Goal: Obtain resource: Download file/media

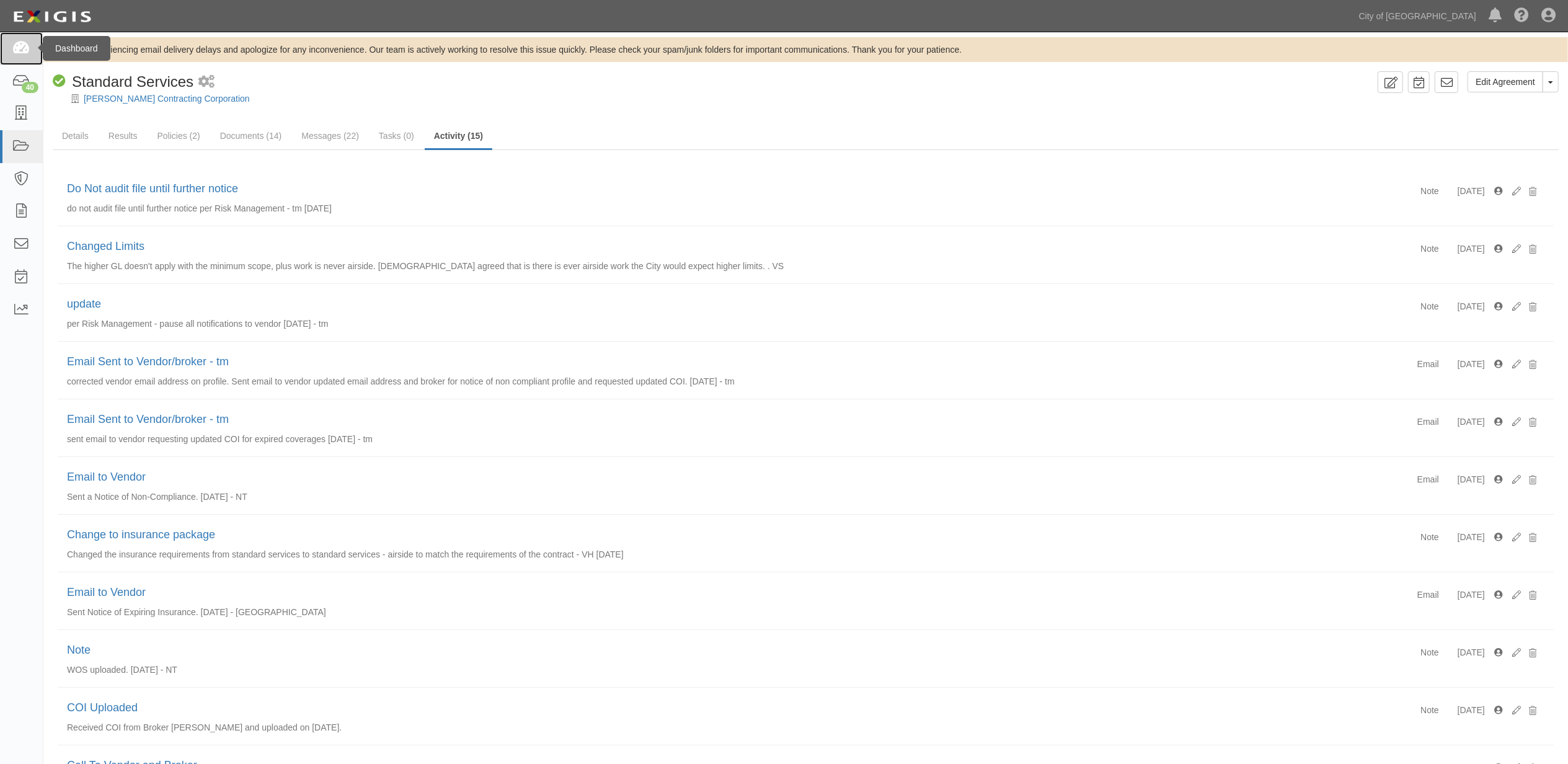
click at [36, 52] on link at bounding box center [21, 48] width 43 height 33
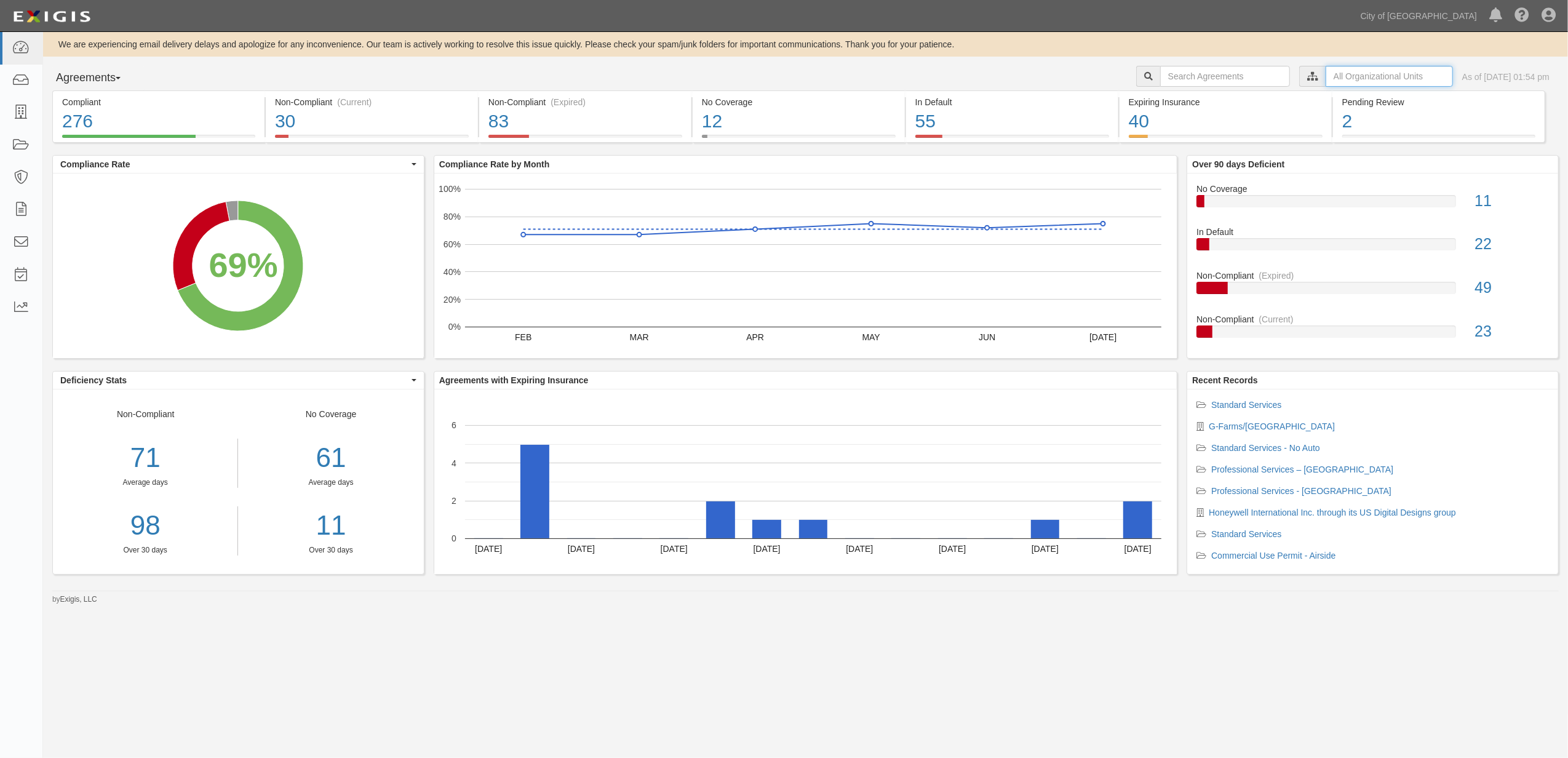
click at [1353, 74] on input "text" at bounding box center [1389, 76] width 127 height 21
click at [1181, 99] on icon at bounding box center [1183, 99] width 9 height 5
click at [1179, 125] on input "Contracts & Services" at bounding box center [1179, 123] width 8 height 8
checkbox input "true"
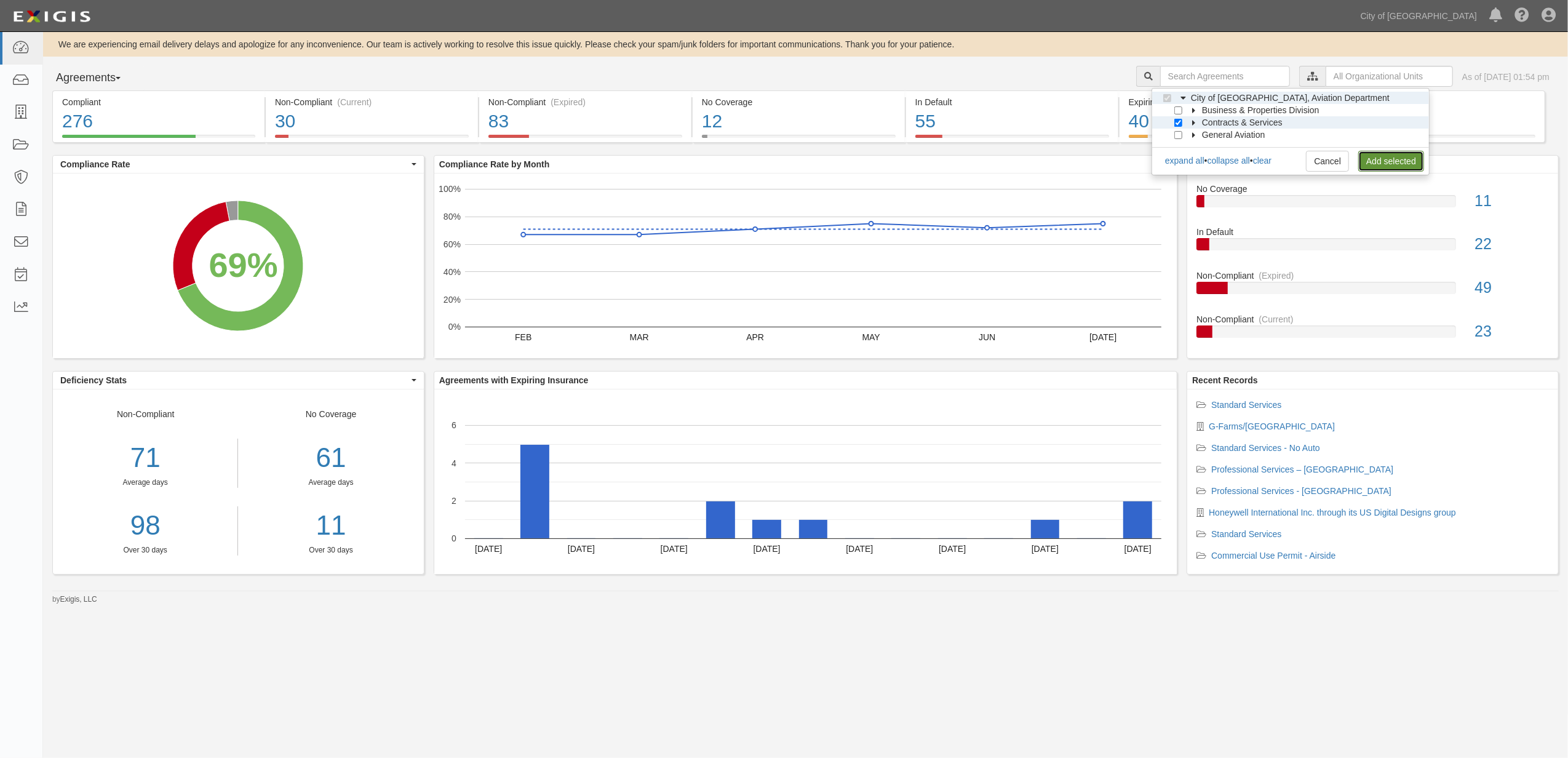
click at [1366, 155] on link "Add selected" at bounding box center [1391, 161] width 66 height 21
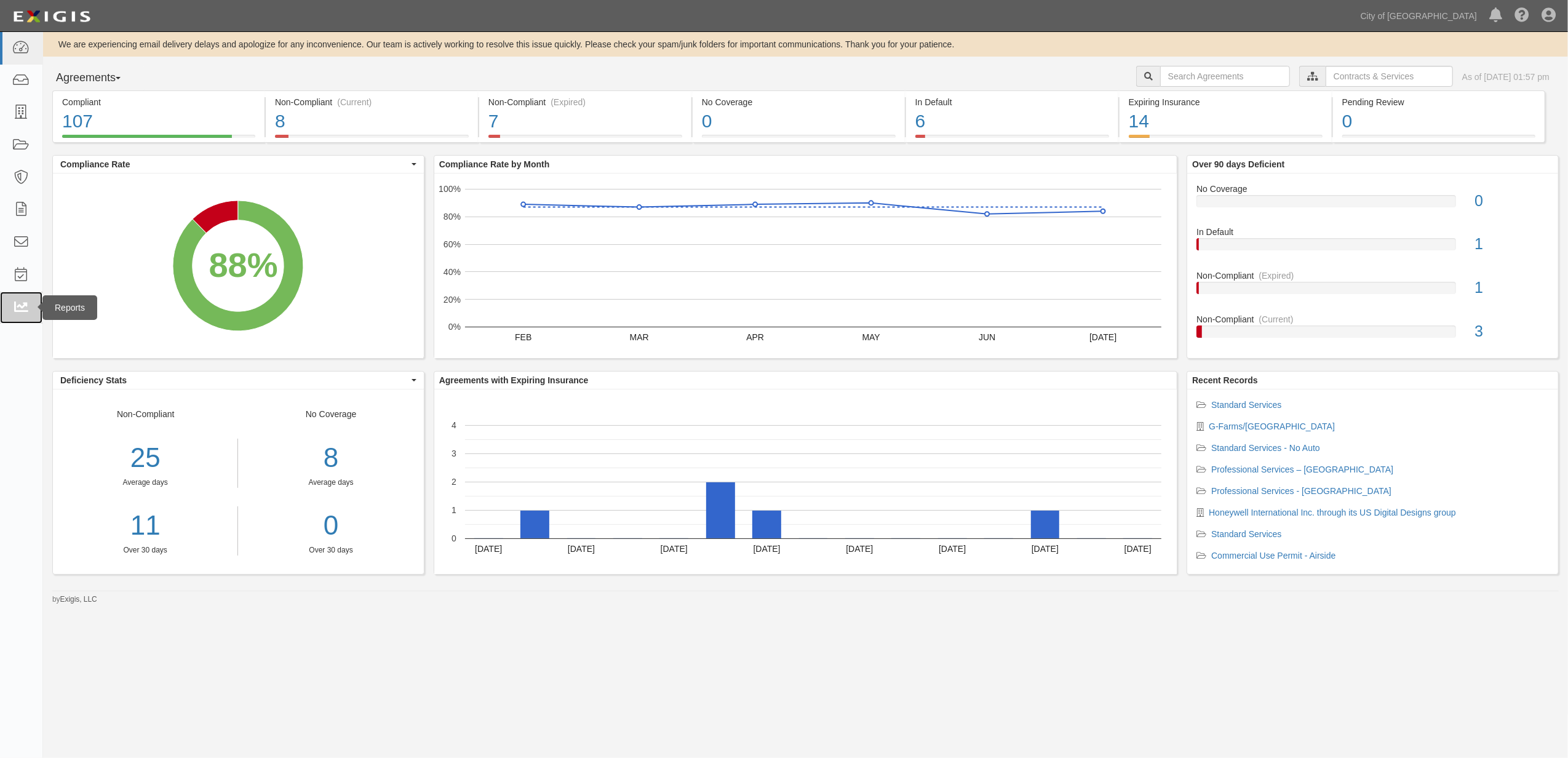
click at [18, 316] on link at bounding box center [21, 308] width 43 height 33
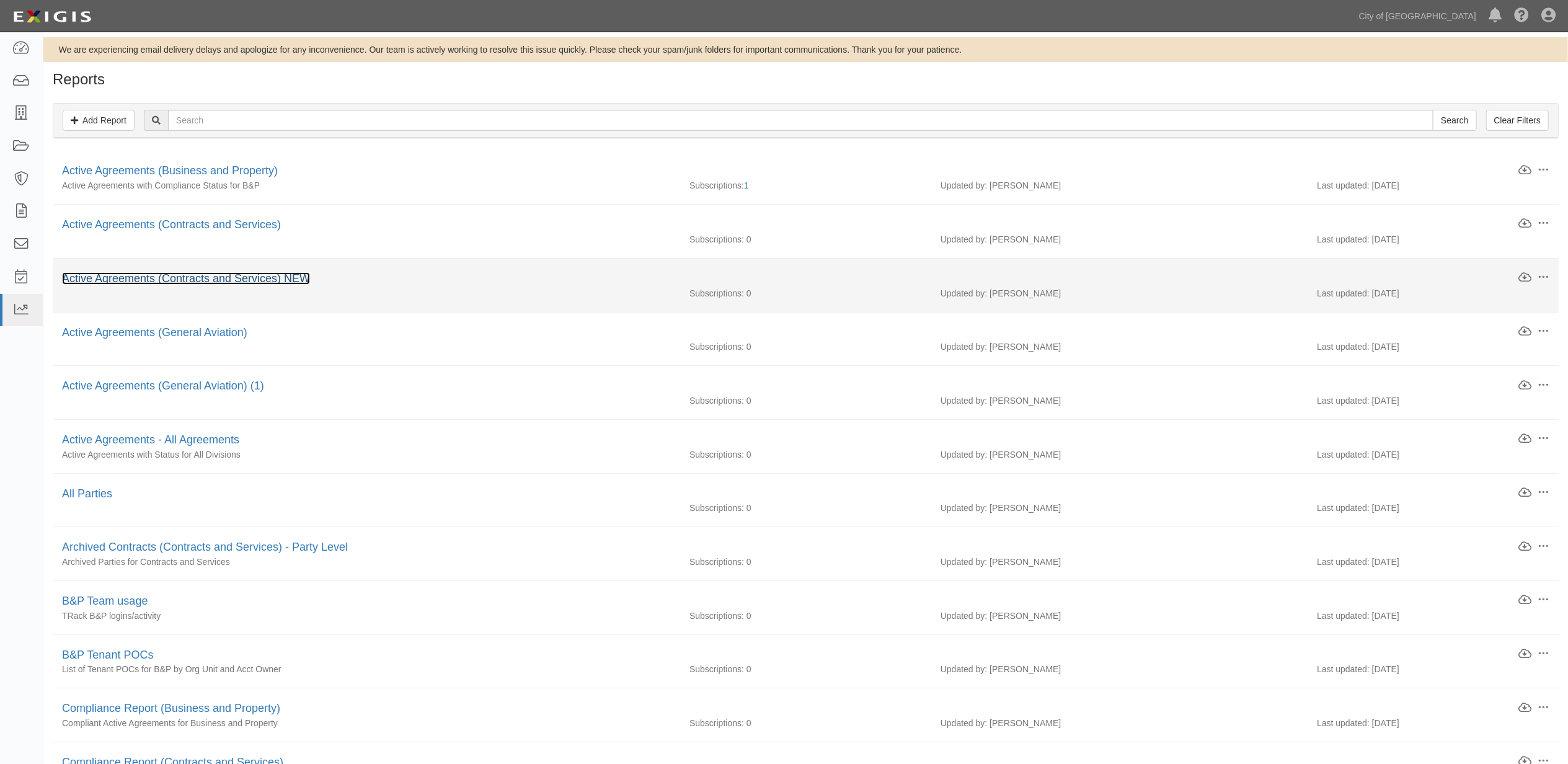
click at [241, 277] on link "Active Agreements (Contracts and Services) NEW" at bounding box center [185, 278] width 248 height 12
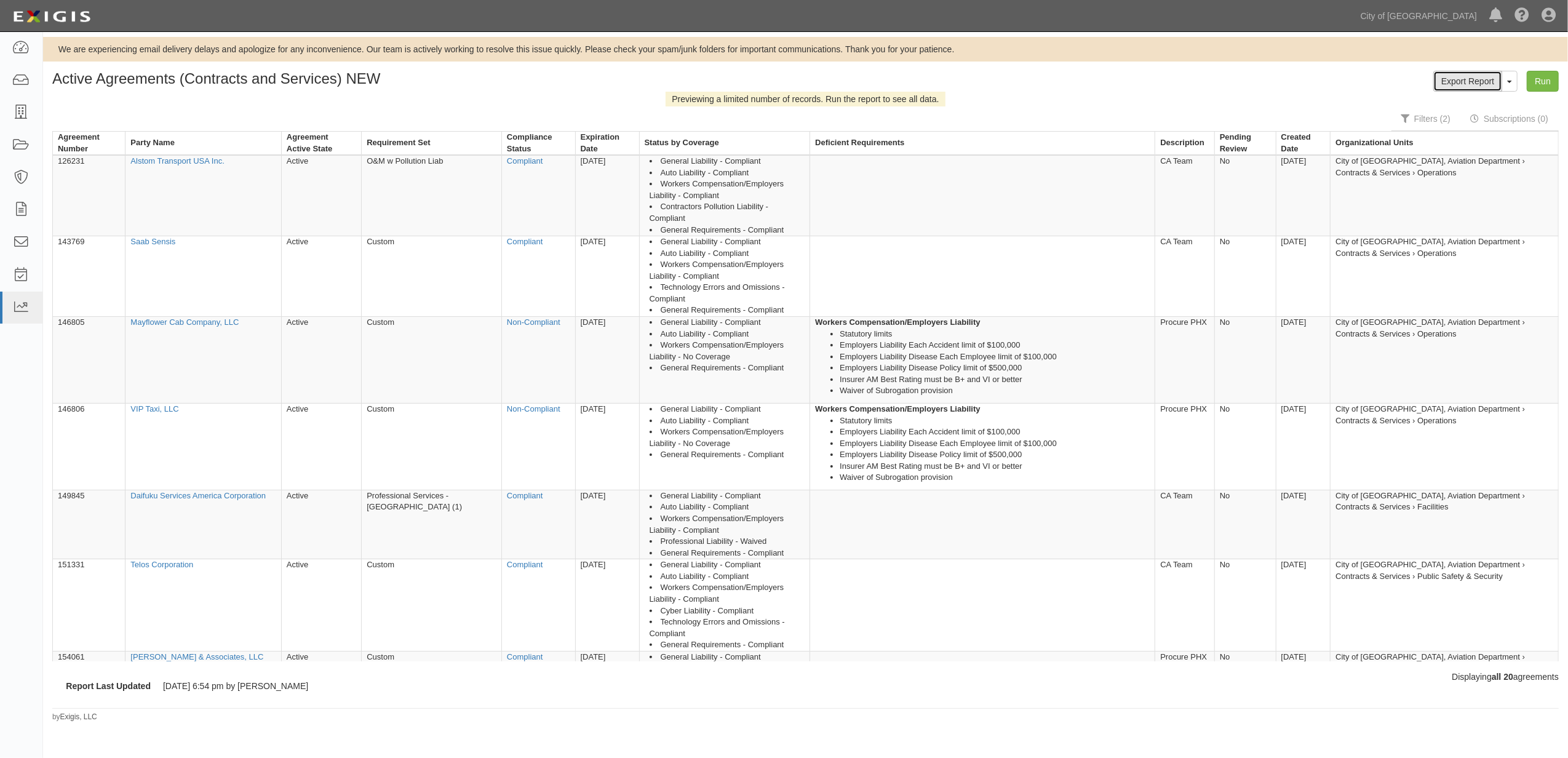
click at [1477, 77] on link "Export Report" at bounding box center [1467, 81] width 69 height 21
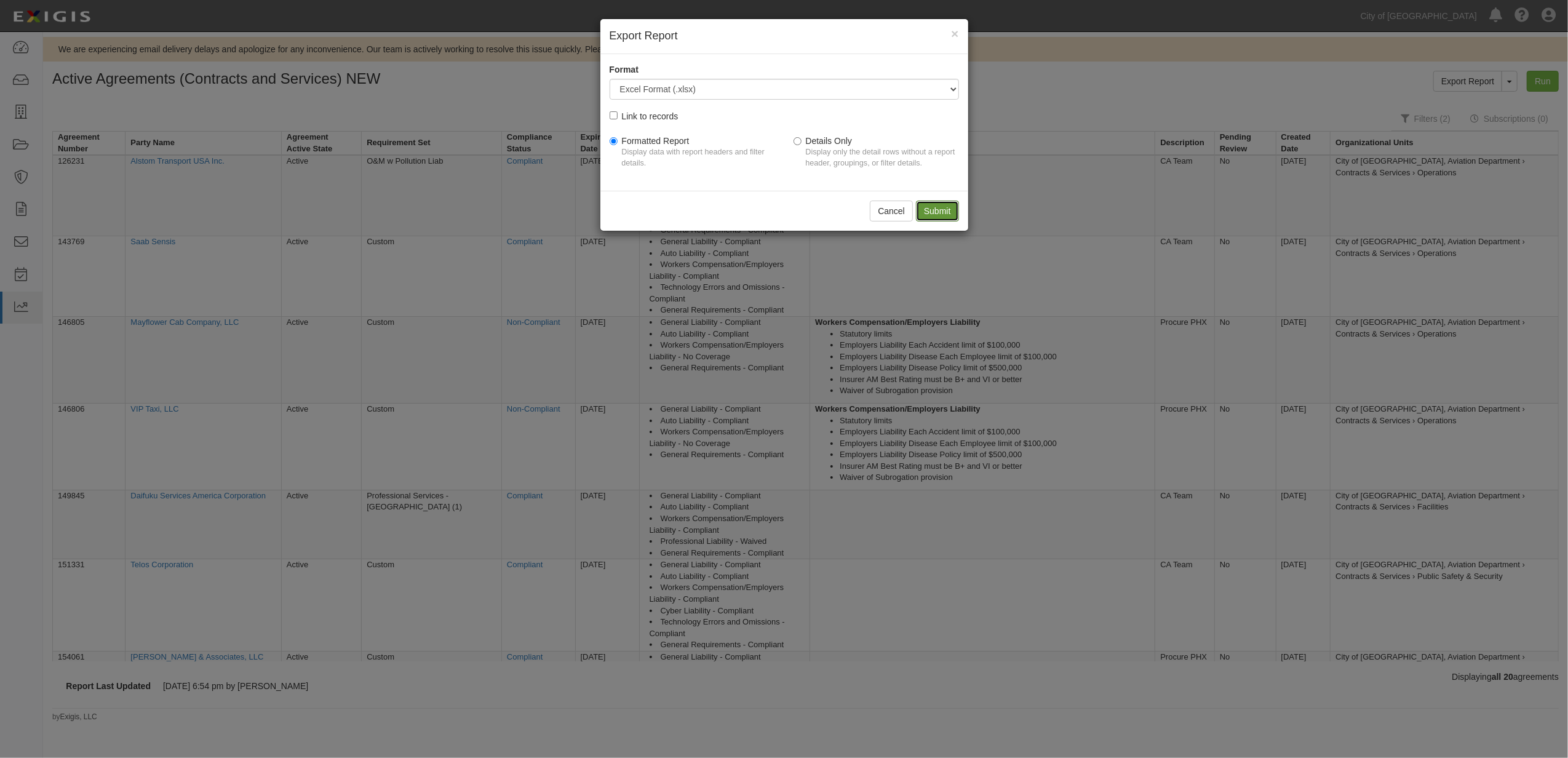
click at [948, 208] on input "Submit" at bounding box center [938, 211] width 43 height 21
